Goal: Transaction & Acquisition: Purchase product/service

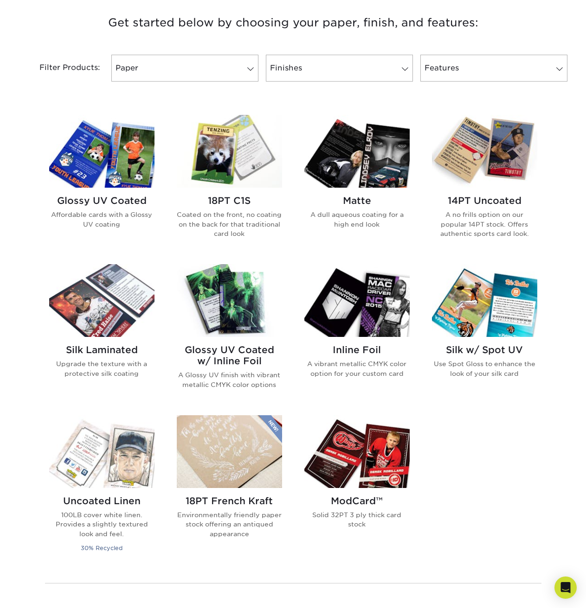
scroll to position [371, 0]
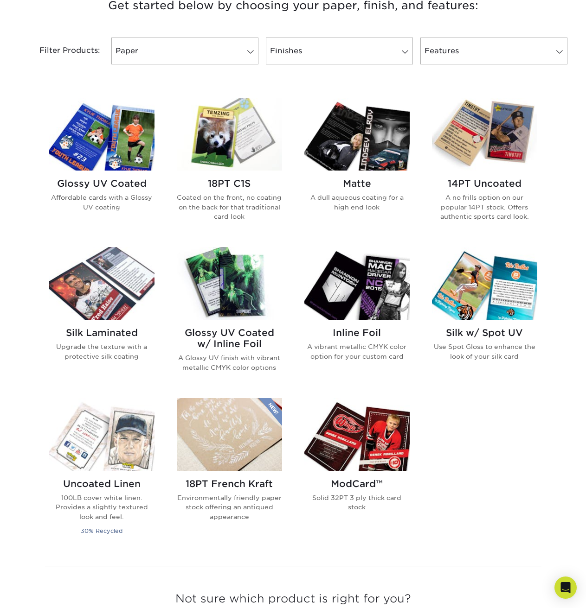
click at [263, 287] on img at bounding box center [229, 283] width 105 height 73
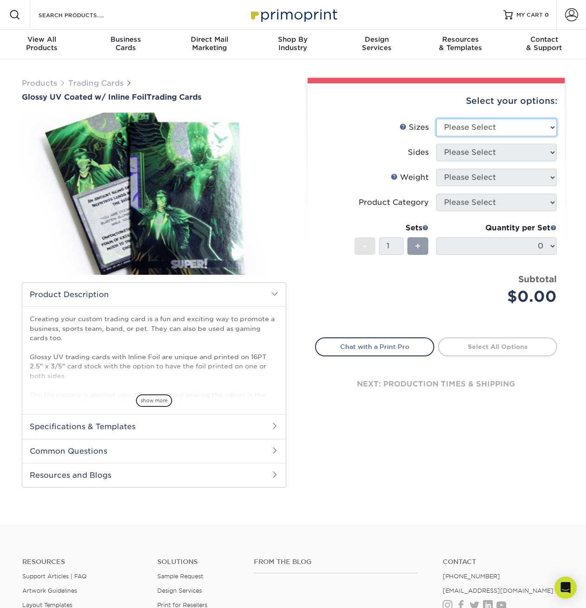
click at [481, 127] on select "Please Select 2.5" x 3.5"" at bounding box center [496, 128] width 121 height 18
select select "2.50x3.50"
click at [436, 119] on select "Please Select 2.5" x 3.5"" at bounding box center [496, 128] width 121 height 18
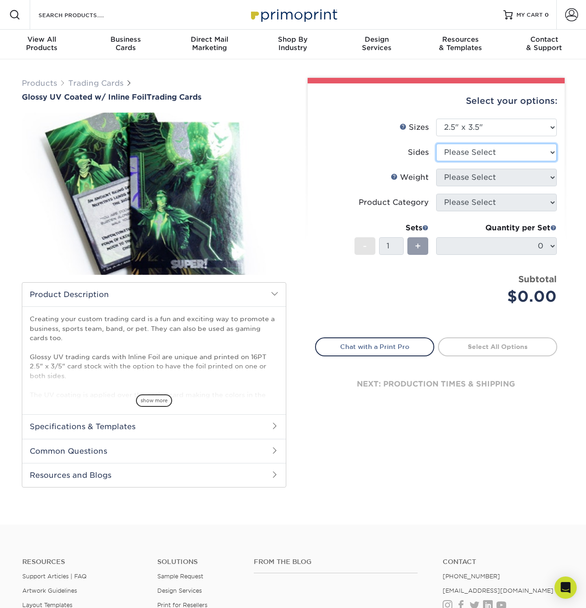
click at [475, 152] on select "Please Select Print Both Sides - Foil Back Only Print Both Sides - Foil Both Si…" at bounding box center [496, 153] width 121 height 18
select select "e9e9dfb3-fba1-4d60-972c-fd9ca5904d33"
click at [436, 144] on select "Please Select Print Both Sides - Foil Back Only Print Both Sides - Foil Both Si…" at bounding box center [496, 153] width 121 height 18
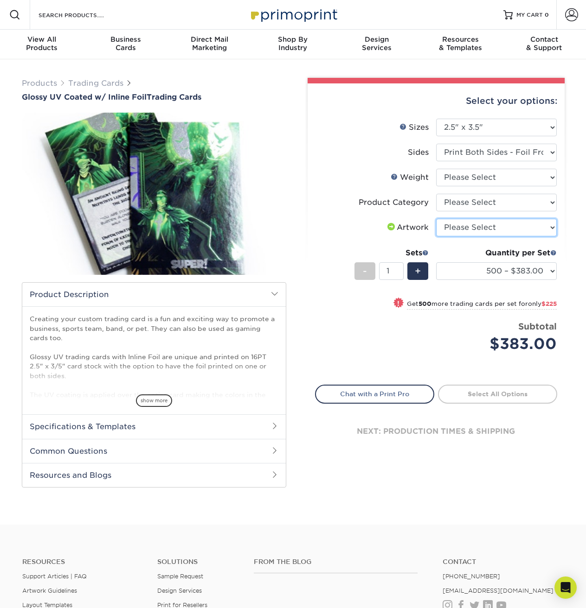
click at [457, 233] on select "Please Select I will upload files I need a design - $100" at bounding box center [496, 228] width 121 height 18
click at [378, 206] on div "Product Category" at bounding box center [393, 202] width 70 height 11
click at [443, 184] on select "Please Select 16PT" at bounding box center [496, 178] width 121 height 18
click at [447, 200] on select "Please Select Trading Cards" at bounding box center [496, 203] width 121 height 18
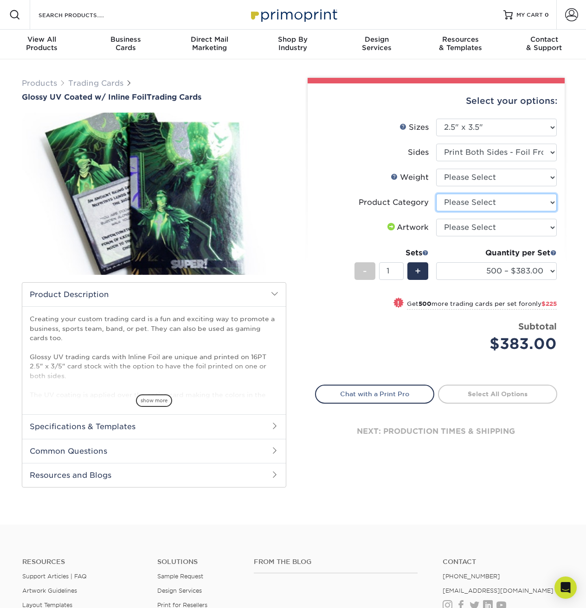
click at [447, 200] on select "Please Select Trading Cards" at bounding box center [496, 203] width 121 height 18
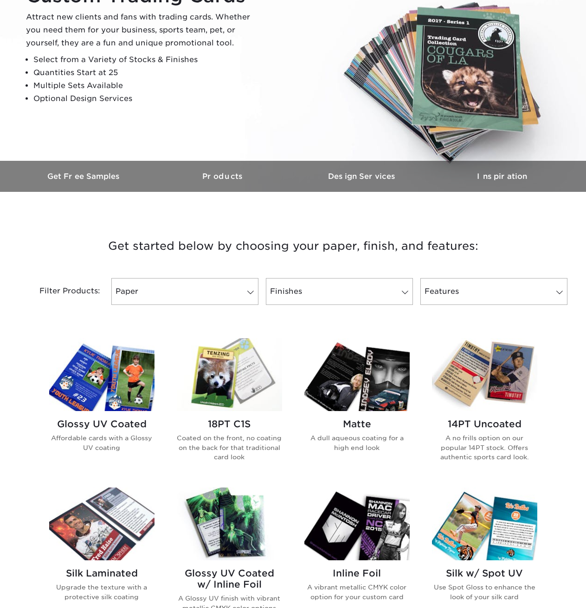
scroll to position [232, 0]
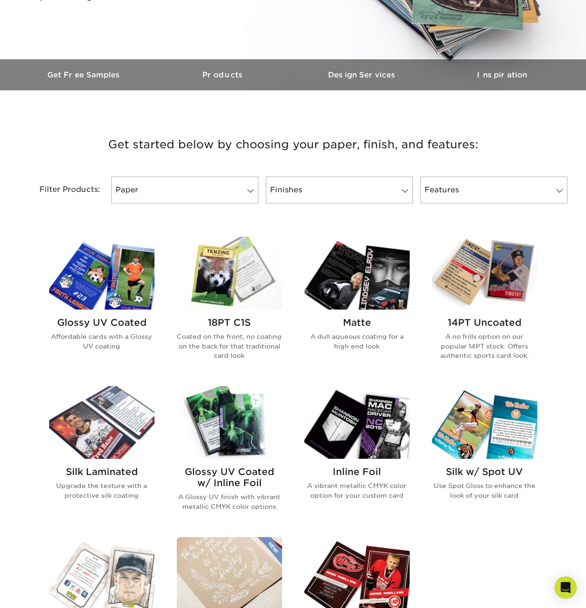
click at [81, 293] on img at bounding box center [101, 273] width 105 height 73
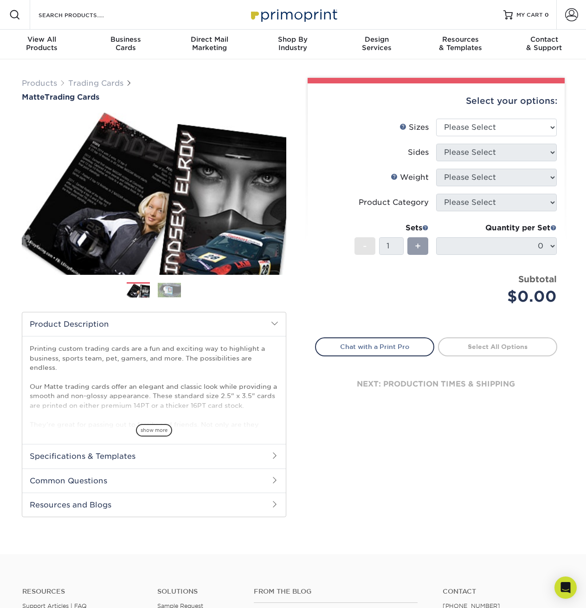
click at [460, 117] on div "Select your options:" at bounding box center [436, 100] width 242 height 35
click at [458, 120] on select "Please Select 2.5" x 3.5"" at bounding box center [496, 128] width 121 height 18
select select "2.50x3.50"
click at [436, 119] on select "Please Select 2.5" x 3.5"" at bounding box center [496, 128] width 121 height 18
click at [452, 154] on select "Please Select Print Both Sides Print Front Only" at bounding box center [496, 153] width 121 height 18
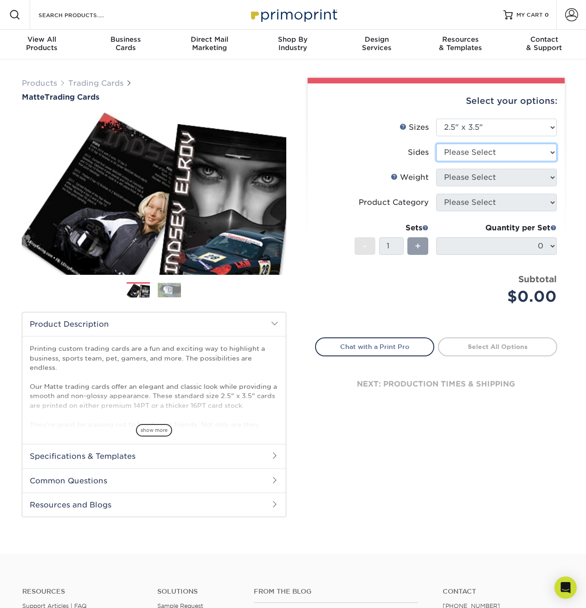
select select "13abbda7-1d64-4f25-8bb2-c179b224825d"
click at [436, 144] on select "Please Select Print Both Sides Print Front Only" at bounding box center [496, 153] width 121 height 18
click at [458, 179] on select "Please Select 16PT 14PT" at bounding box center [496, 178] width 121 height 18
select select "16PT"
click at [436, 169] on select "Please Select 16PT 14PT" at bounding box center [496, 178] width 121 height 18
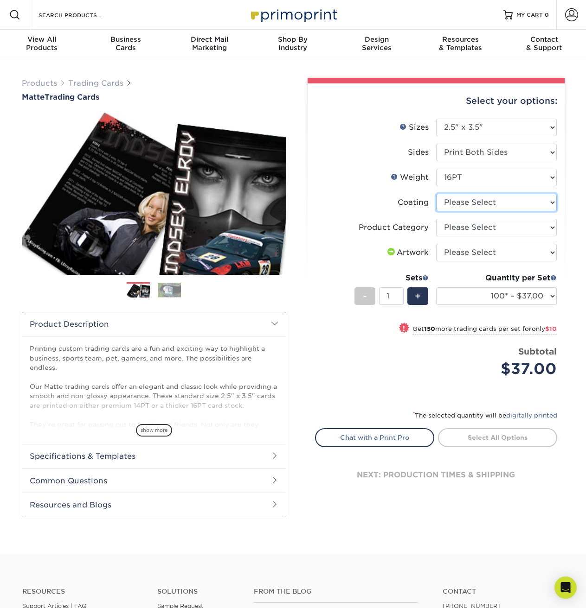
click at [447, 209] on select at bounding box center [496, 203] width 121 height 18
select select "121bb7b5-3b4d-429f-bd8d-bbf80e953313"
click at [436, 194] on select at bounding box center [496, 203] width 121 height 18
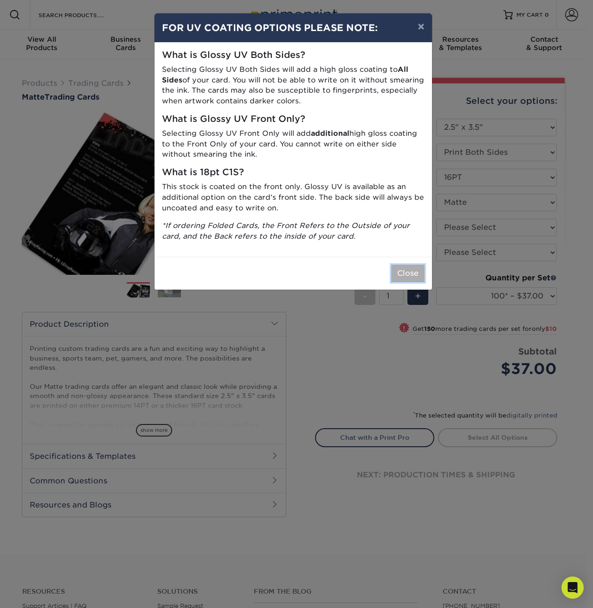
click at [407, 272] on button "Close" at bounding box center [407, 274] width 33 height 18
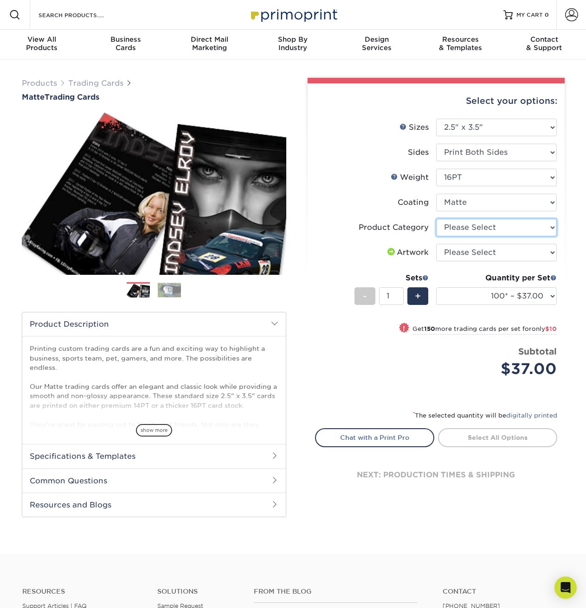
click at [444, 235] on select "Please Select Trading Cards" at bounding box center [496, 228] width 121 height 18
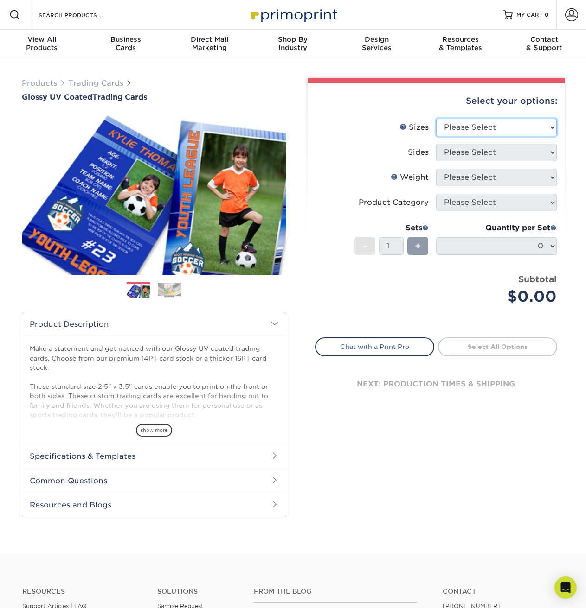
click at [513, 133] on select "Please Select 2.5" x 3.5"" at bounding box center [496, 128] width 121 height 18
select select "2.50x3.50"
click at [436, 119] on select "Please Select 2.5" x 3.5"" at bounding box center [496, 128] width 121 height 18
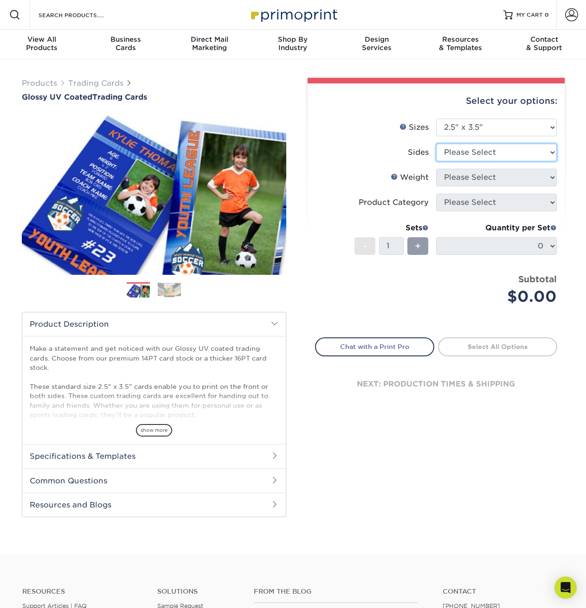
click at [473, 156] on select "Please Select Print Both Sides Print Front Only" at bounding box center [496, 153] width 121 height 18
select select "13abbda7-1d64-4f25-8bb2-c179b224825d"
click at [436, 144] on select "Please Select Print Both Sides Print Front Only" at bounding box center [496, 153] width 121 height 18
click at [452, 171] on select "Please Select 16PT 14PT 18PT C1S" at bounding box center [496, 178] width 121 height 18
select select "16PT"
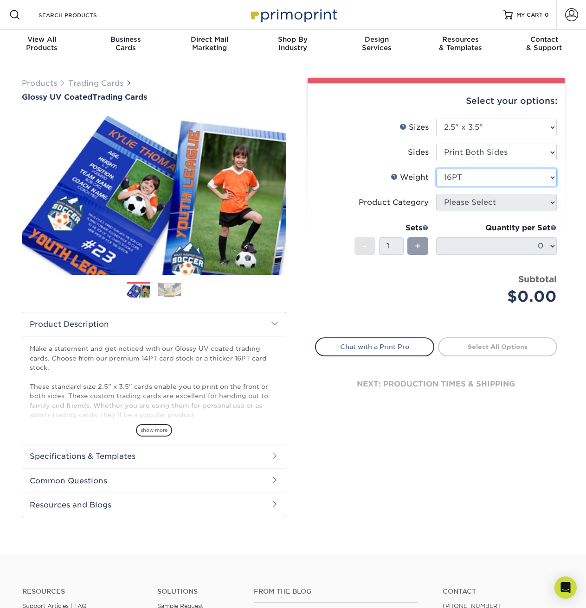
click at [436, 169] on select "Please Select 16PT 14PT 18PT C1S" at bounding box center [496, 178] width 121 height 18
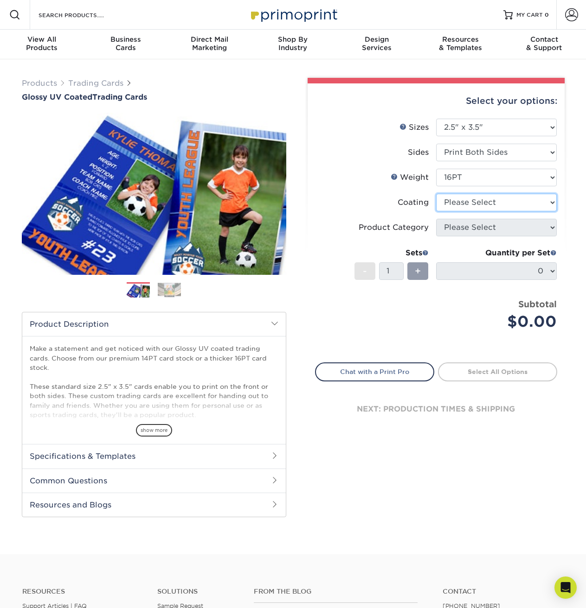
click at [439, 202] on select at bounding box center [496, 203] width 121 height 18
select select "ae367451-b2b8-45df-a344-0f05b6a12993"
click at [436, 194] on select at bounding box center [496, 203] width 121 height 18
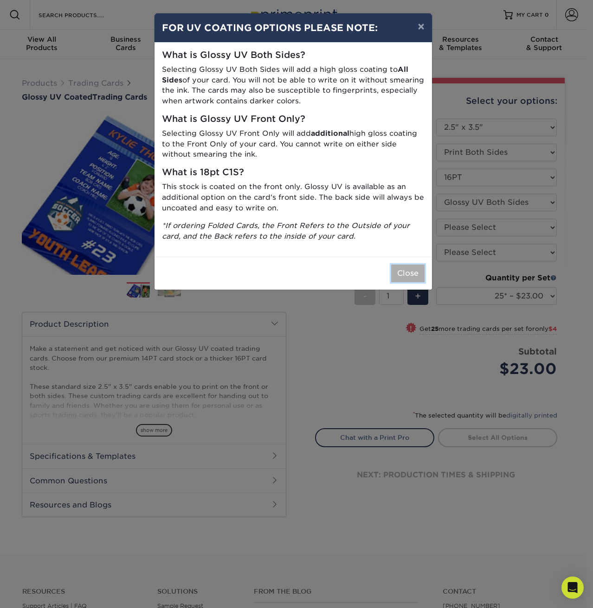
click at [408, 269] on button "Close" at bounding box center [407, 274] width 33 height 18
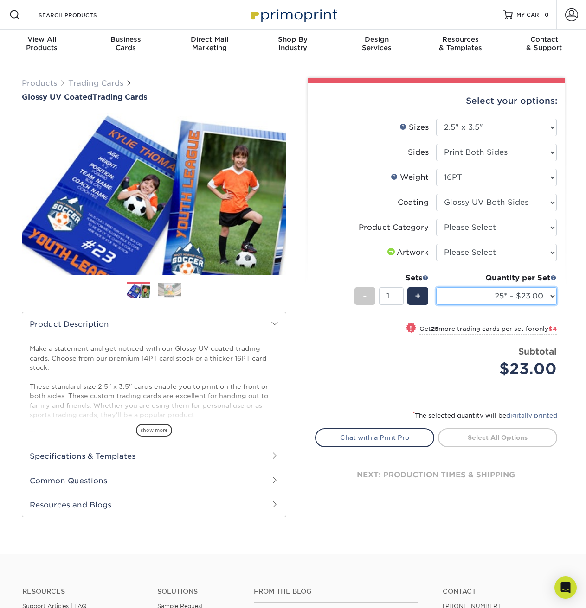
click at [485, 304] on select "25* – $23.00 50* – $27.00 75* – $33.00 100* – $37.00 250* – $47.00 500 – $58.00…" at bounding box center [496, 296] width 121 height 18
click at [391, 355] on div "Price per set $23.00" at bounding box center [375, 362] width 121 height 35
click at [456, 296] on select "25* – $23.00 50* – $27.00 75* – $33.00 100* – $37.00 250* – $47.00 500 – $58.00…" at bounding box center [496, 296] width 121 height 18
select select "100* – $37.00"
click at [436, 287] on select "25* – $23.00 50* – $27.00 75* – $33.00 100* – $37.00 250* – $47.00 500 – $58.00…" at bounding box center [496, 296] width 121 height 18
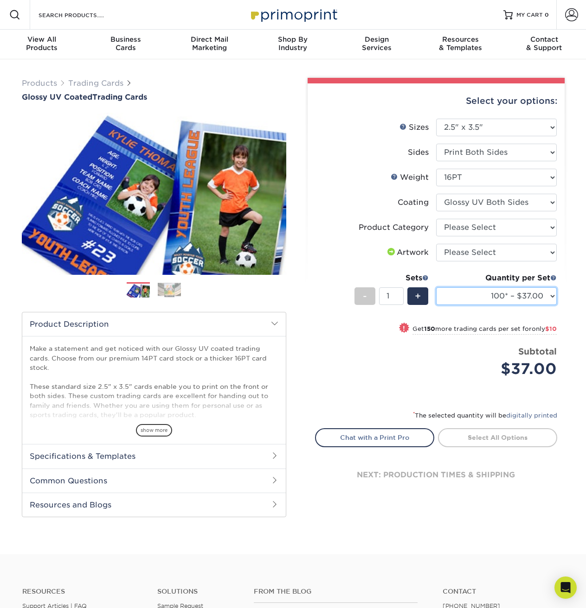
click at [485, 290] on select "25* – $23.00 50* – $27.00 75* – $33.00 100* – $37.00 250* – $47.00 500 – $58.00…" at bounding box center [496, 296] width 121 height 18
